Goal: Task Accomplishment & Management: Use online tool/utility

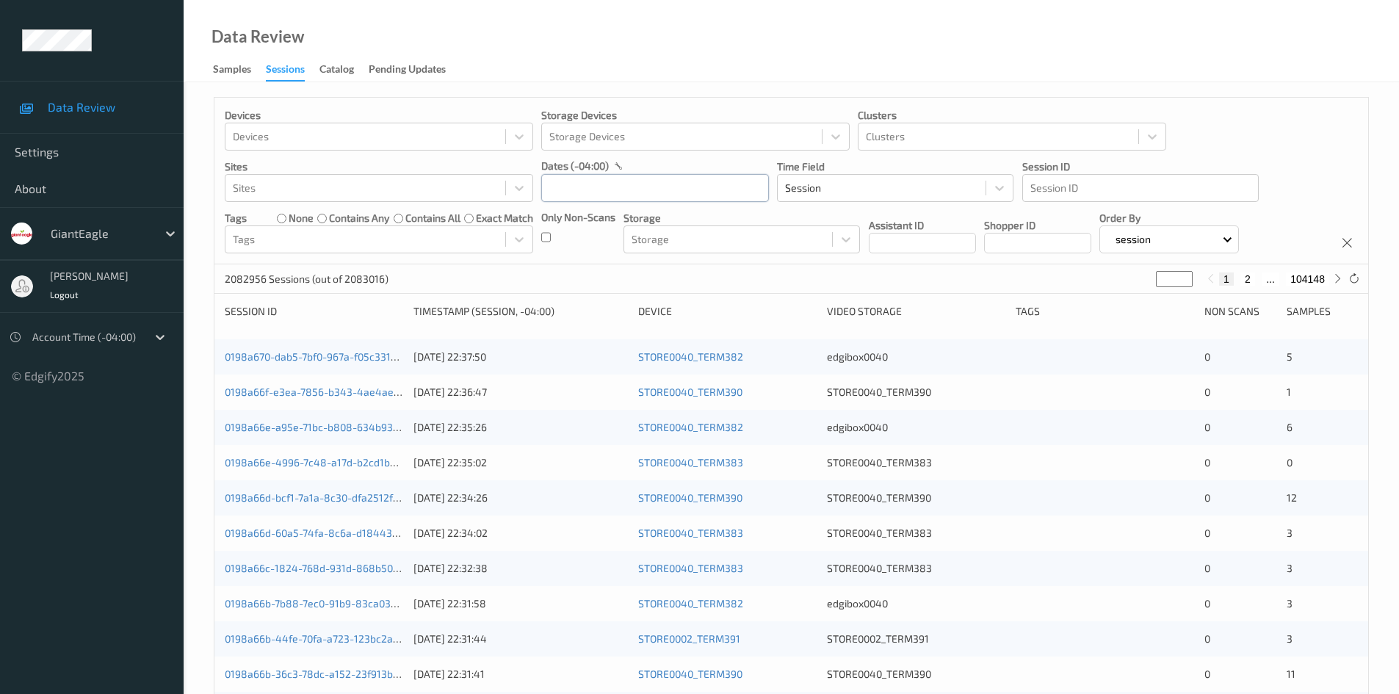
drag, startPoint x: 0, startPoint y: 0, endPoint x: 705, endPoint y: 192, distance: 730.7
click at [705, 192] on input "text" at bounding box center [655, 188] width 228 height 28
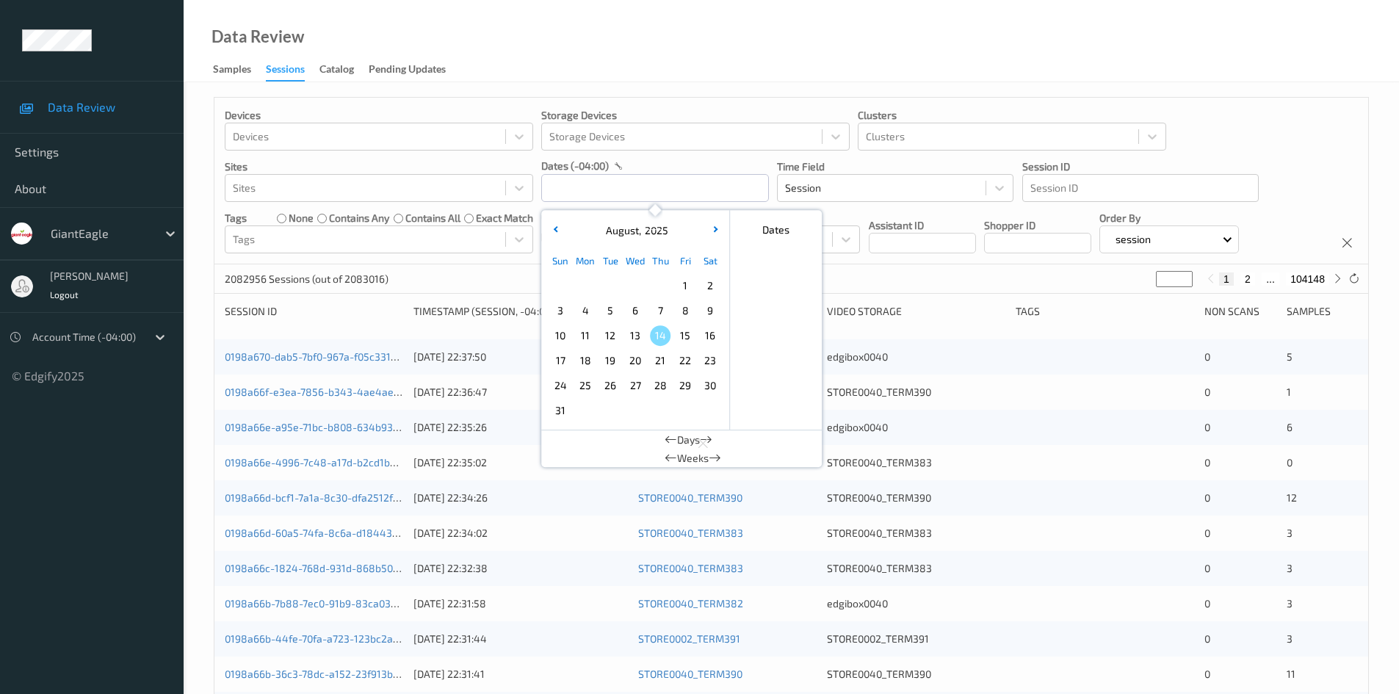
click at [637, 341] on span "13" at bounding box center [635, 335] width 21 height 21
type input "13/08/2025 00:00 -> 13/08/2025 23:59"
click at [1282, 131] on div "Devices Devices Storage Devices Storage Devices Clusters Clusters Sites Sites d…" at bounding box center [790, 181] width 1153 height 167
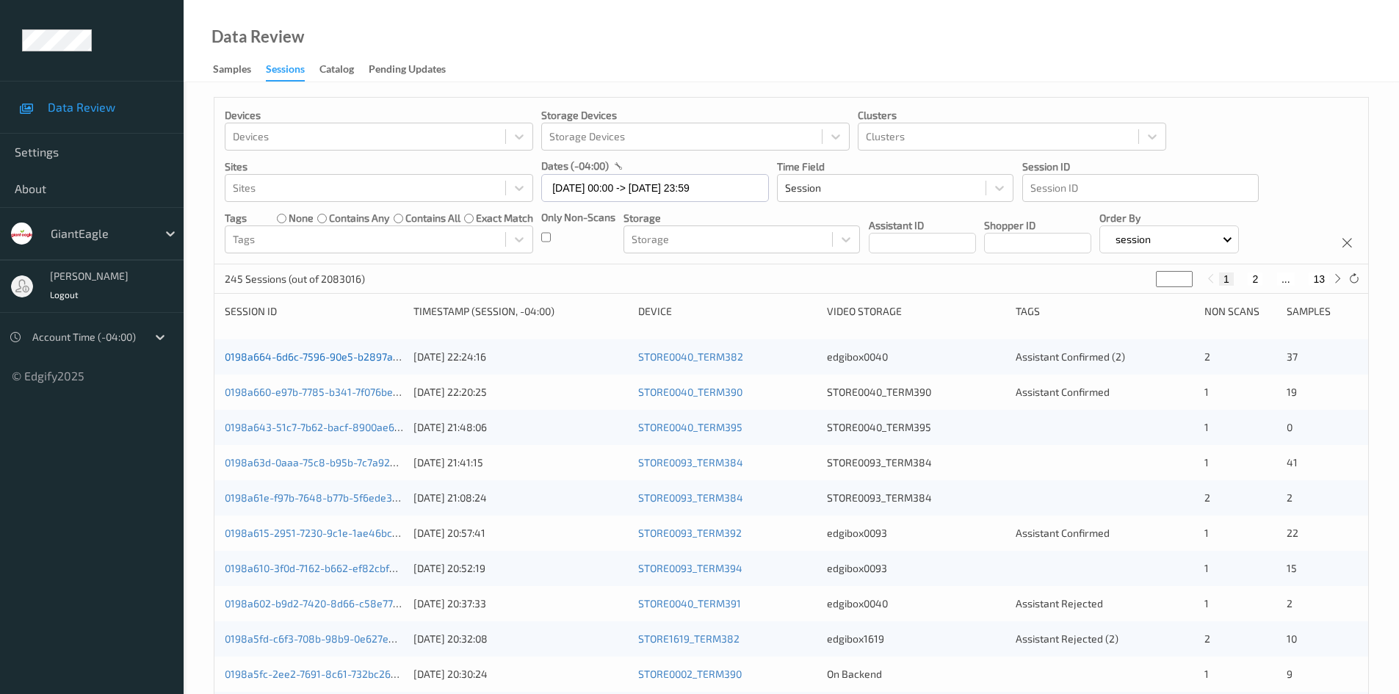
click at [332, 356] on link "0198a664-6d6c-7596-90e5-b2897ab0efac" at bounding box center [325, 356] width 200 height 12
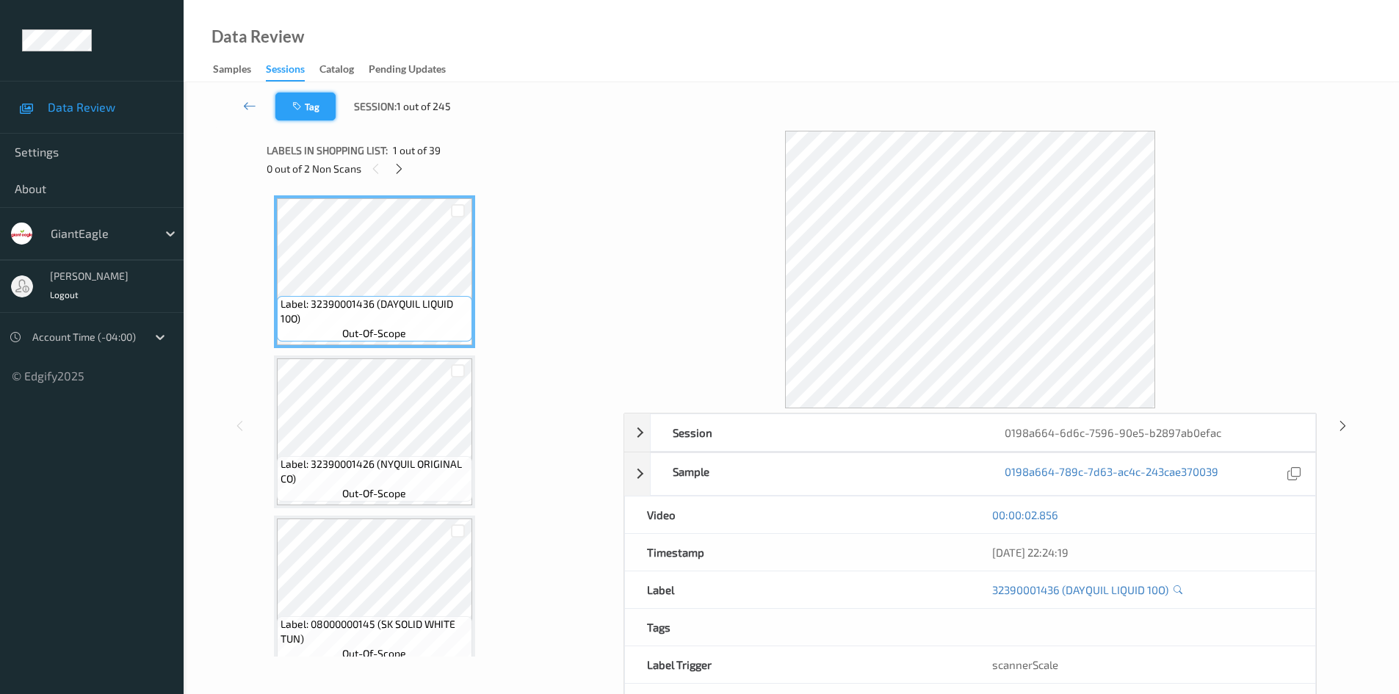
click at [318, 111] on button "Tag" at bounding box center [305, 107] width 60 height 28
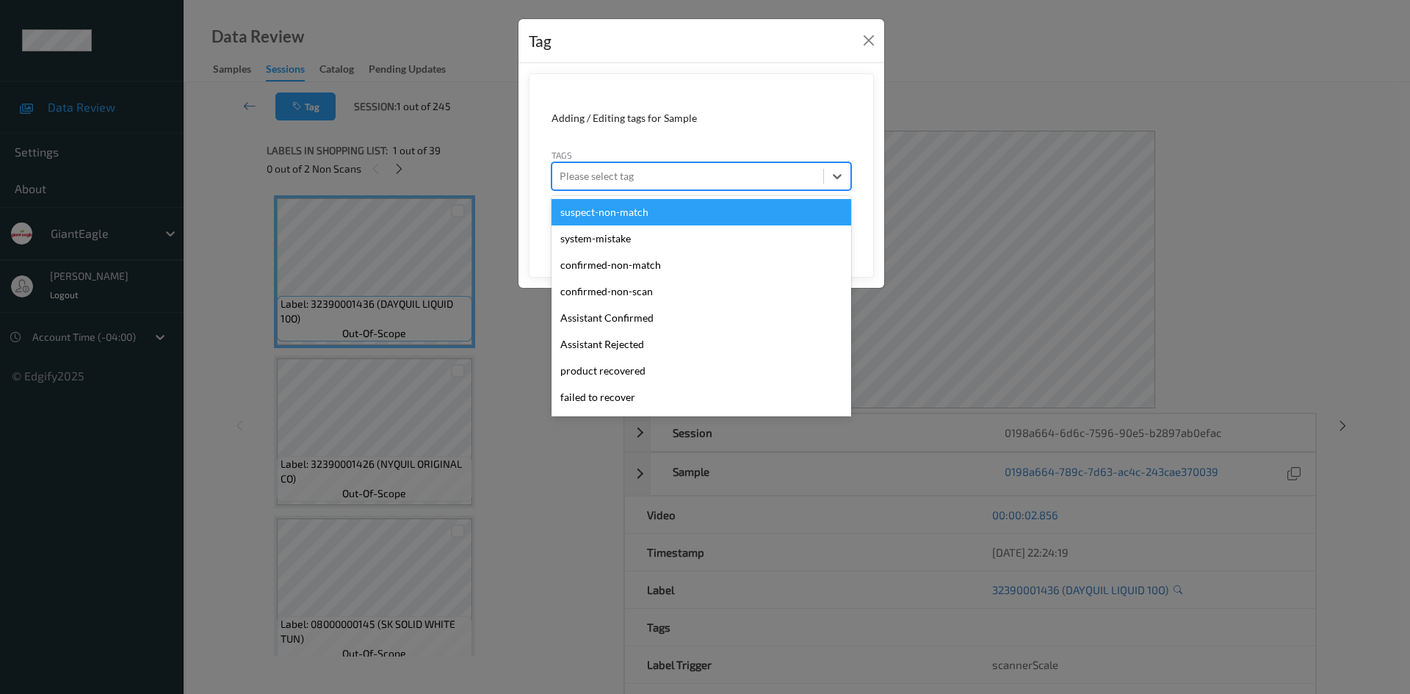
click at [651, 170] on div at bounding box center [687, 176] width 256 height 18
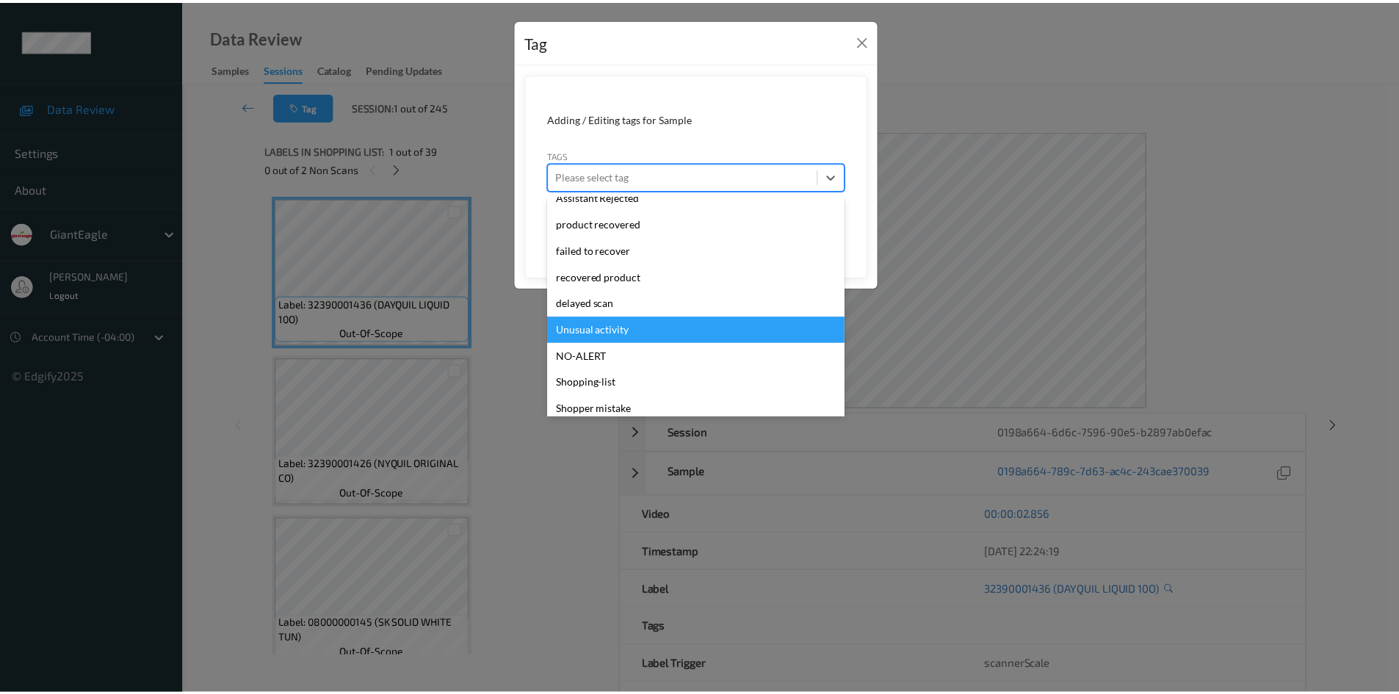
scroll to position [156, 0]
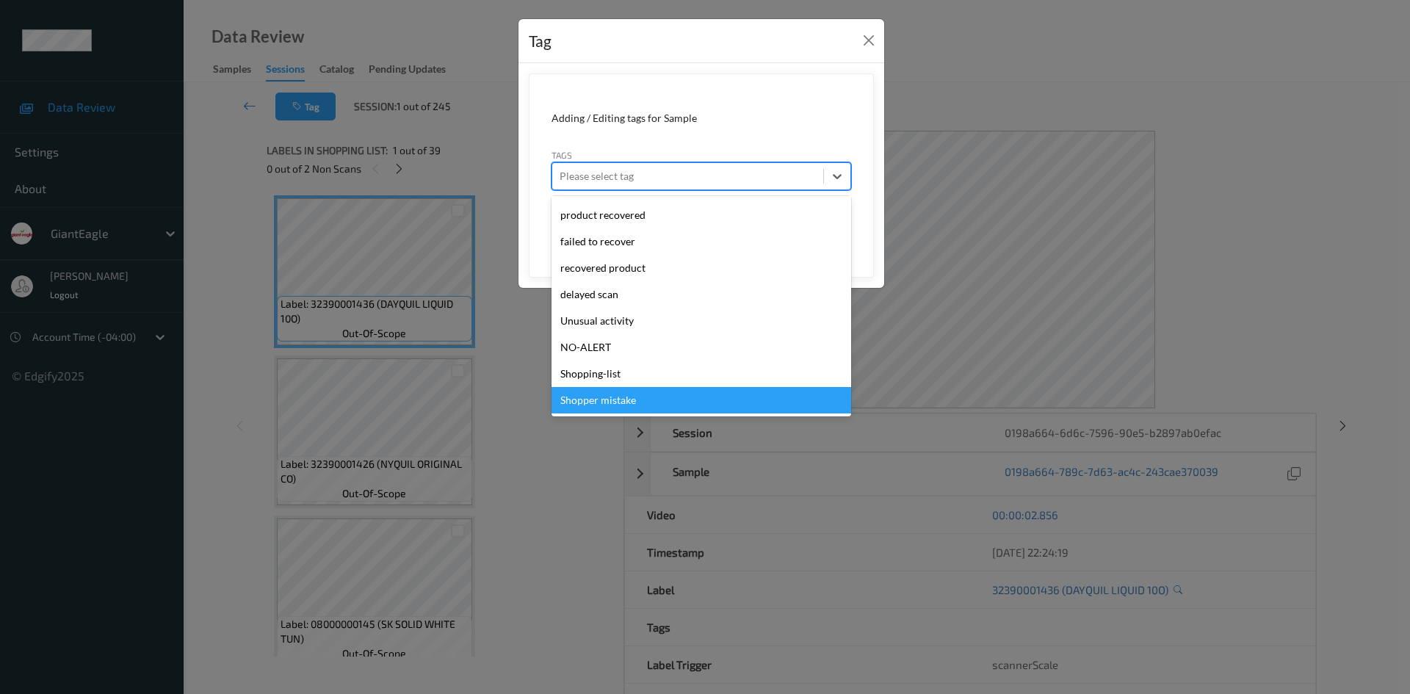
click at [563, 467] on div "Tag Adding / Editing tags for Sample Tags option Shopper mistake focused, 14 of…" at bounding box center [705, 347] width 1410 height 694
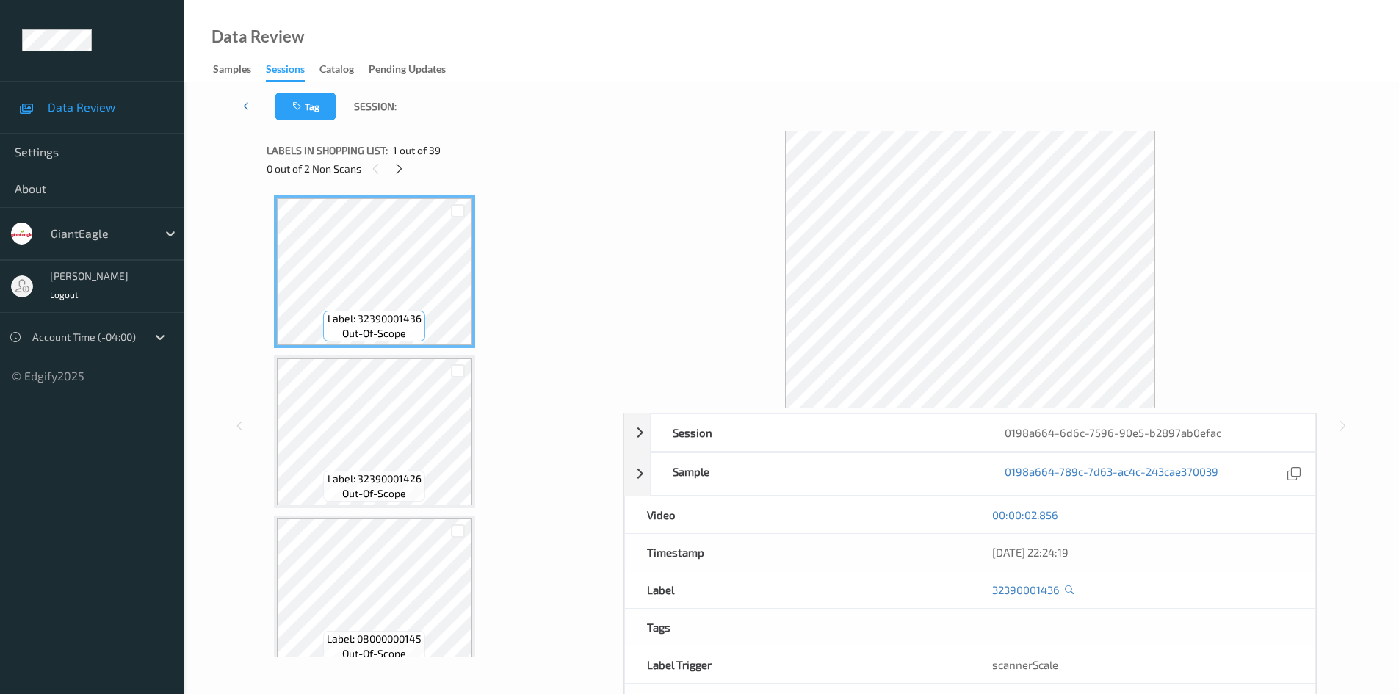
click at [250, 104] on icon at bounding box center [249, 105] width 13 height 15
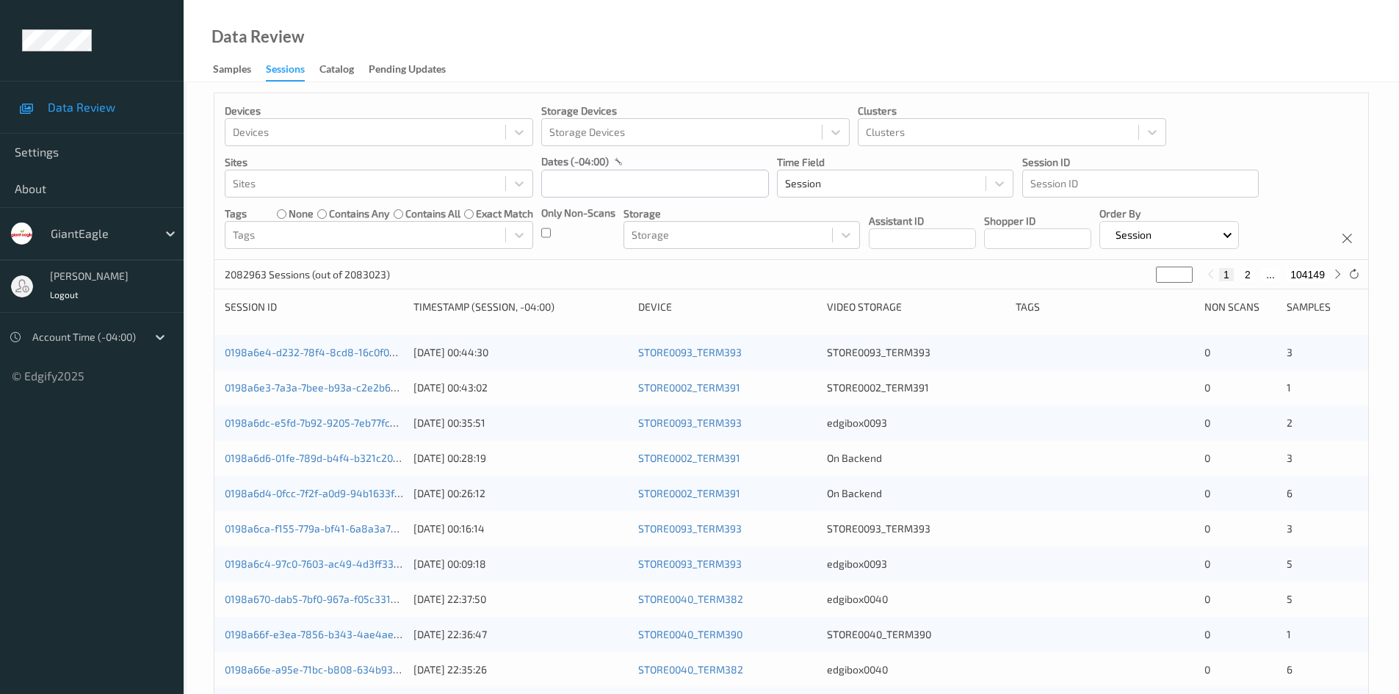
scroll to position [220, 0]
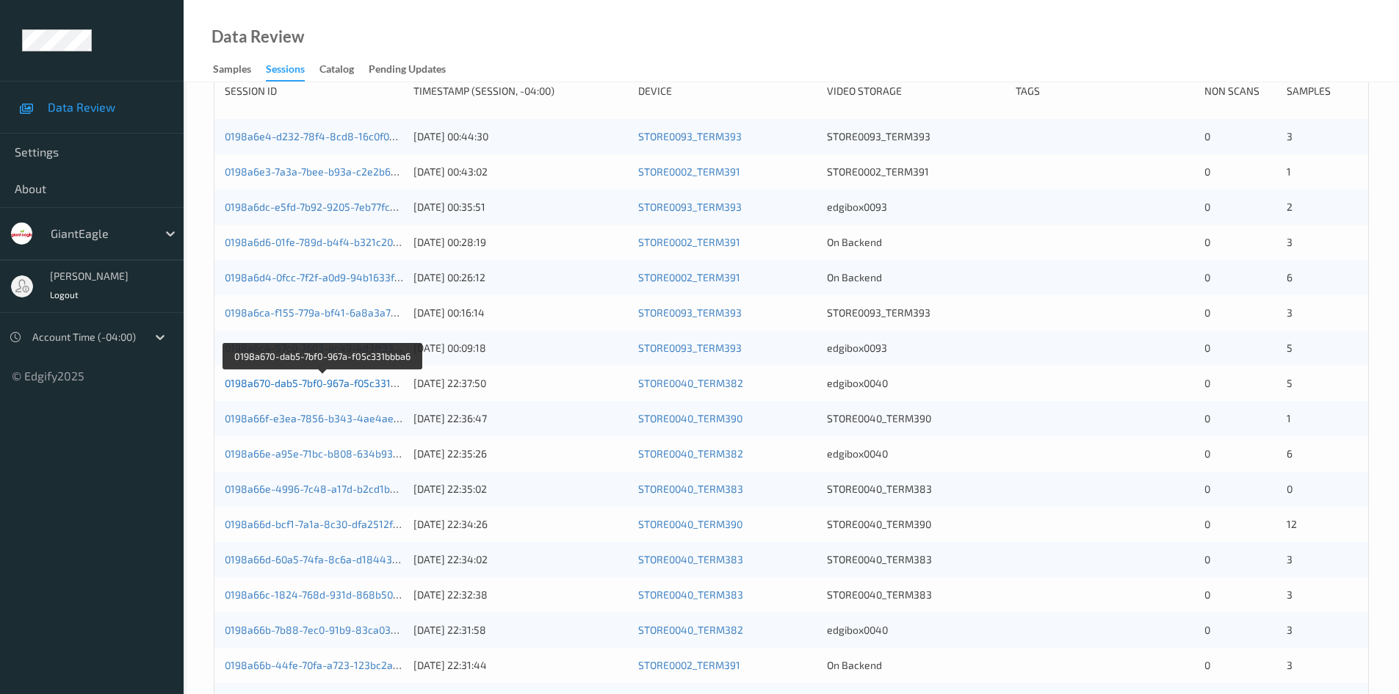
click at [373, 382] on link "0198a670-dab5-7bf0-967a-f05c331bbba6" at bounding box center [322, 383] width 195 height 12
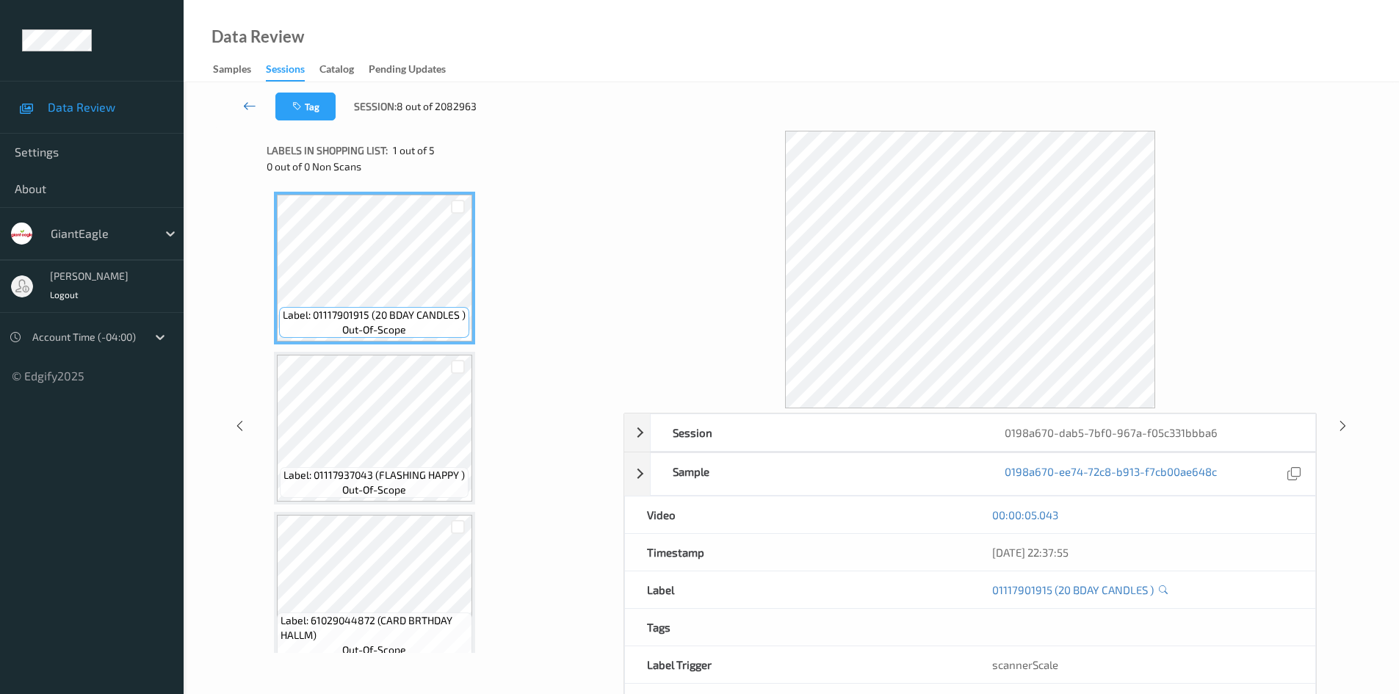
click at [249, 110] on icon at bounding box center [249, 105] width 13 height 15
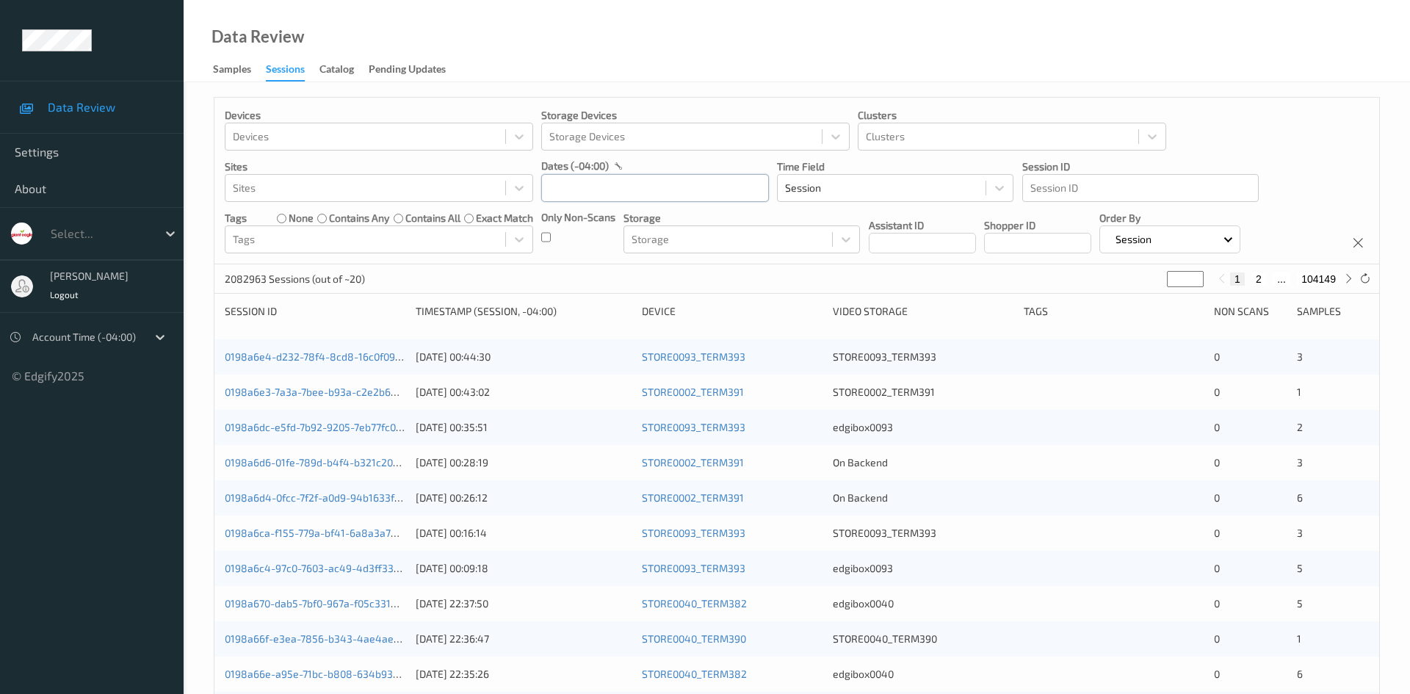
click at [680, 189] on input "text" at bounding box center [655, 188] width 228 height 28
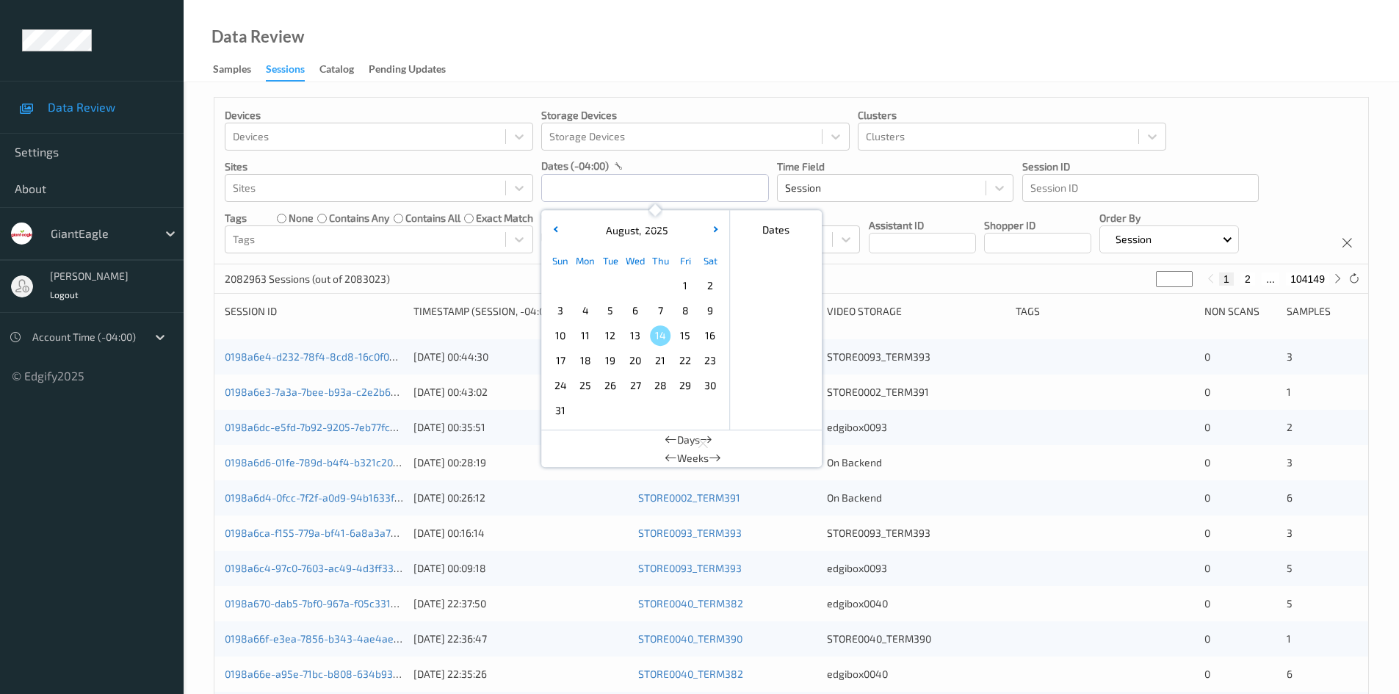
click at [635, 336] on span "13" at bounding box center [635, 335] width 21 height 21
type input "13/08/2025 00:00 -> 13/08/2025 23:59"
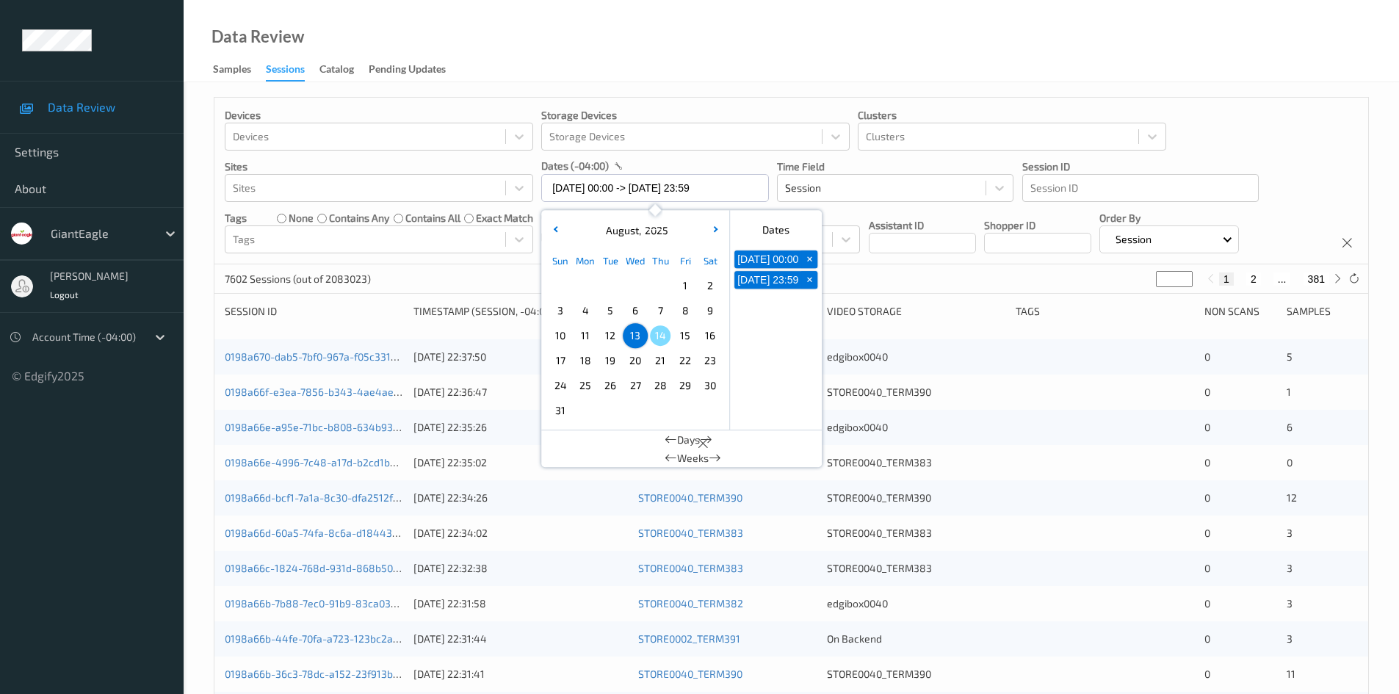
click at [1220, 140] on div "Devices Devices Storage Devices Storage Devices Clusters Clusters Sites Sites d…" at bounding box center [790, 181] width 1153 height 167
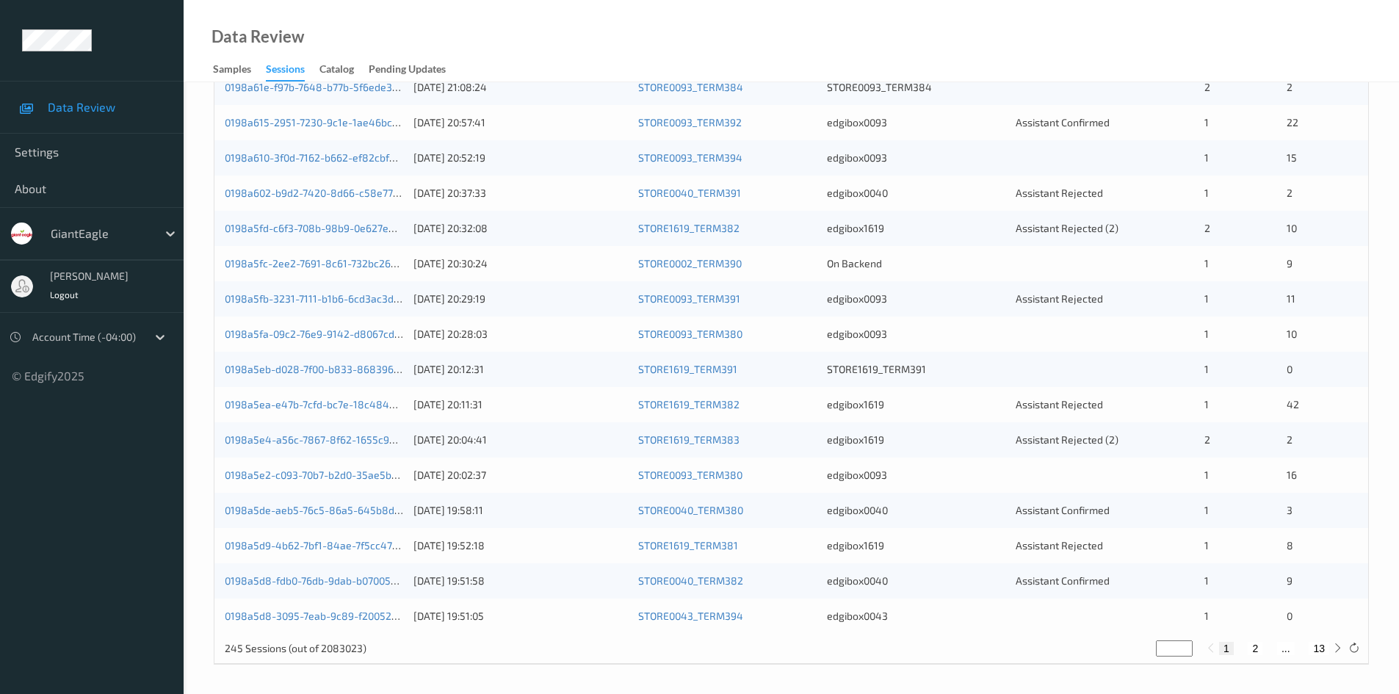
scroll to position [411, 0]
click at [340, 612] on link "0198a5d8-3095-7eab-9c89-f200525f3bc3" at bounding box center [324, 615] width 199 height 12
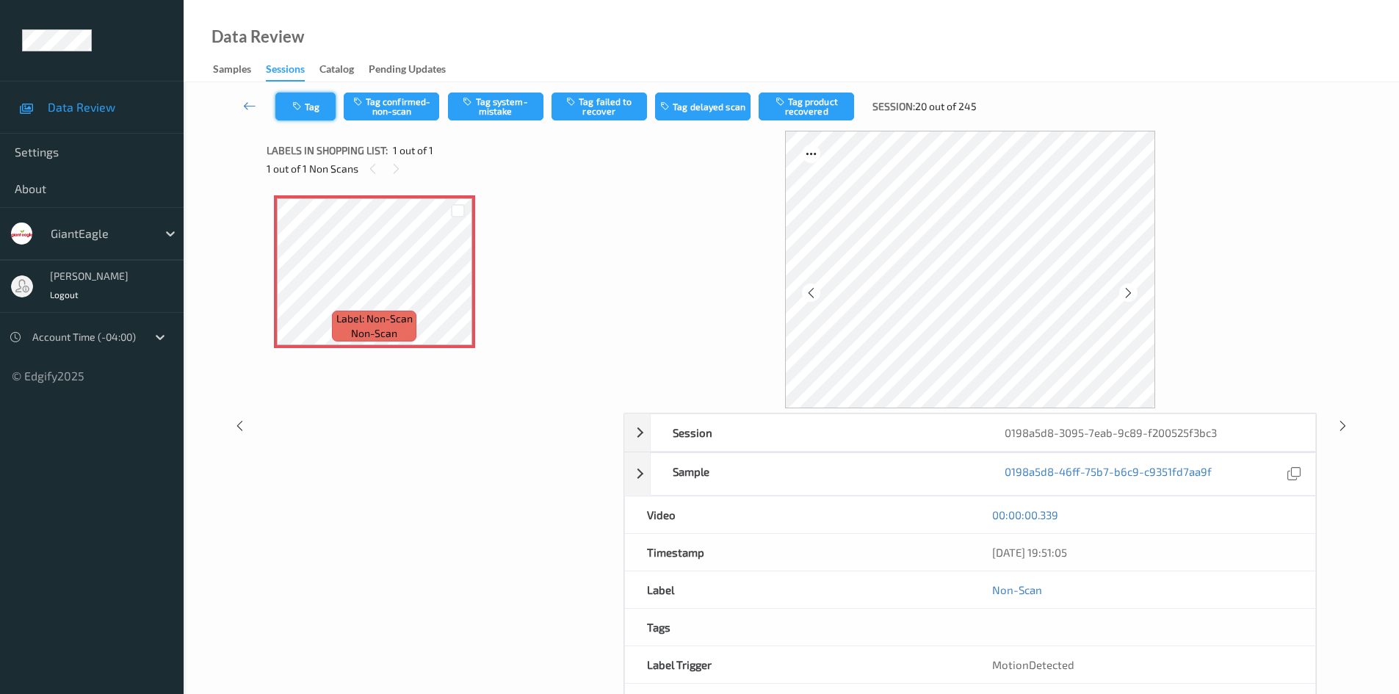
click at [329, 110] on button "Tag" at bounding box center [305, 107] width 60 height 28
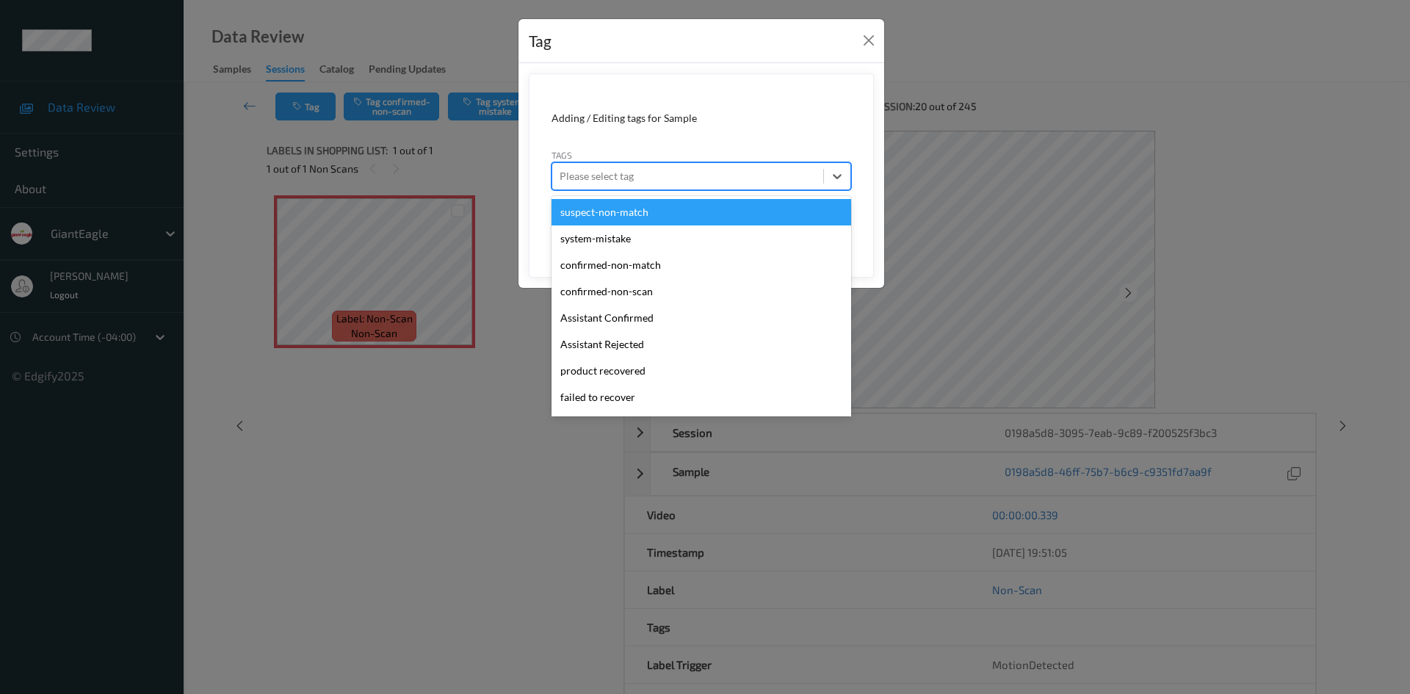
click at [677, 176] on div at bounding box center [687, 176] width 256 height 18
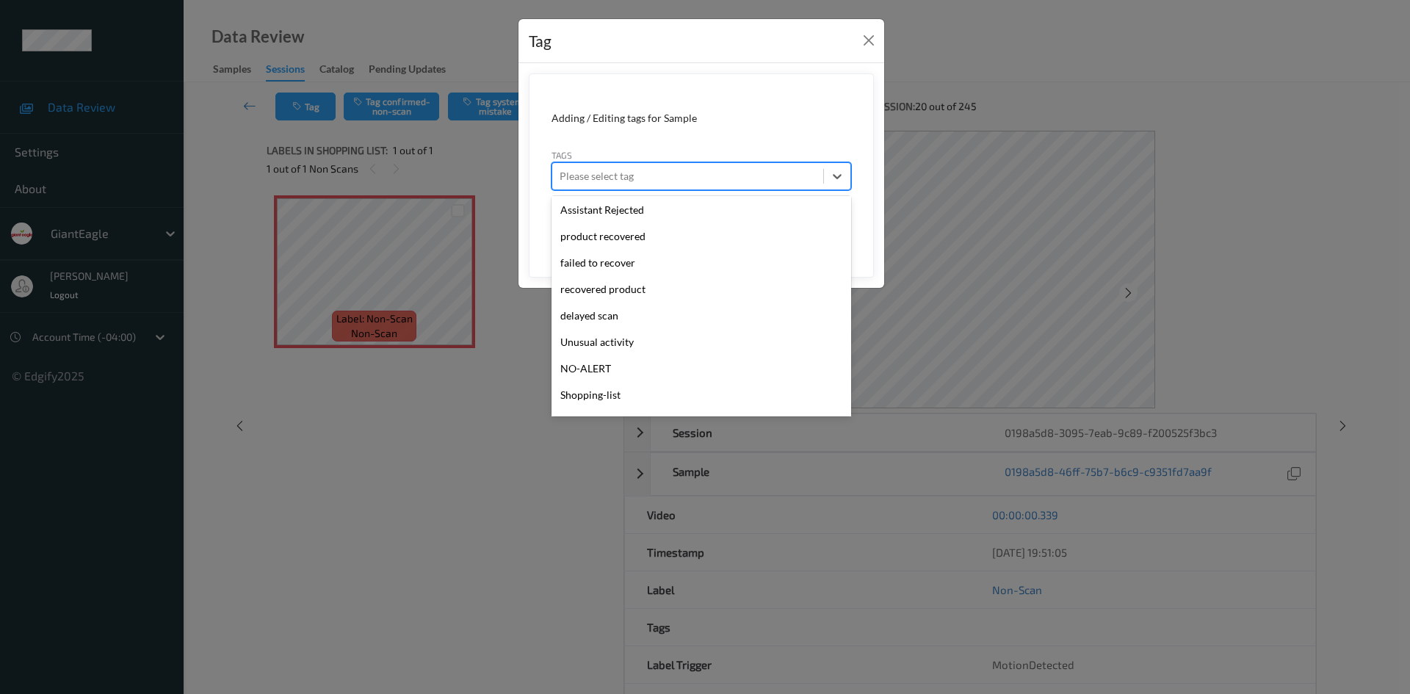
scroll to position [156, 0]
